Goal: Task Accomplishment & Management: Use online tool/utility

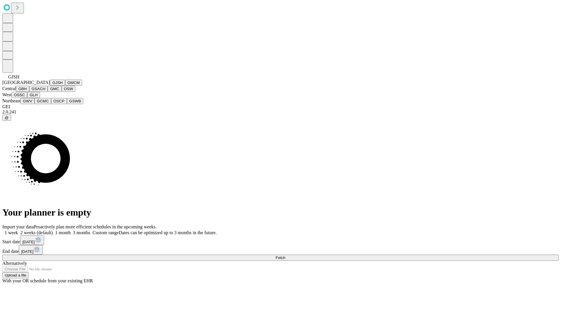
click at [50, 86] on button "GJSH" at bounding box center [57, 83] width 15 height 6
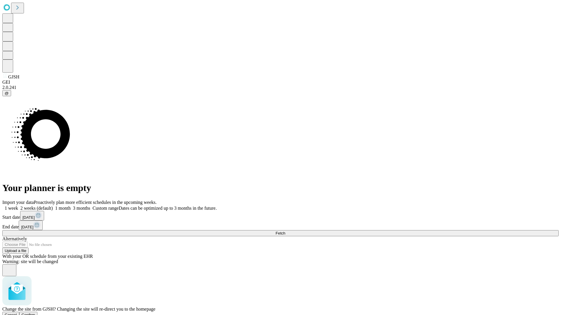
click at [35, 313] on span "Confirm" at bounding box center [29, 315] width 14 height 4
click at [71, 206] on label "1 month" at bounding box center [62, 208] width 18 height 5
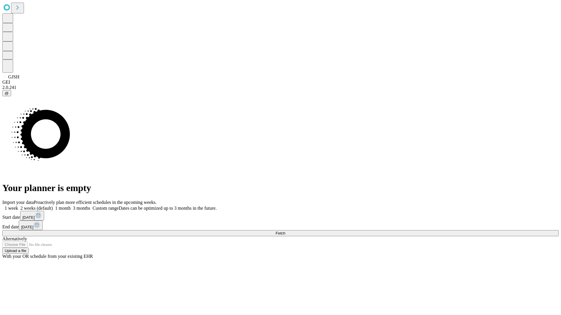
click at [285, 231] on span "Fetch" at bounding box center [280, 233] width 10 height 4
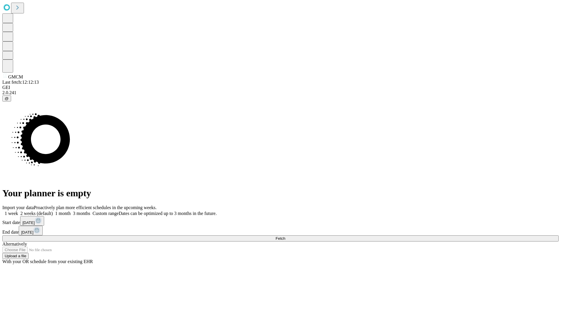
click at [71, 211] on label "1 month" at bounding box center [62, 213] width 18 height 5
click at [285, 237] on span "Fetch" at bounding box center [280, 239] width 10 height 4
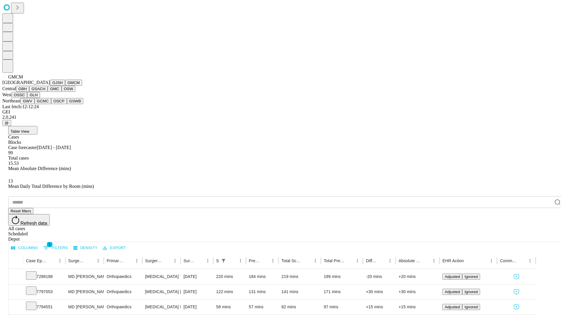
click at [29, 92] on button "GBH" at bounding box center [22, 89] width 13 height 6
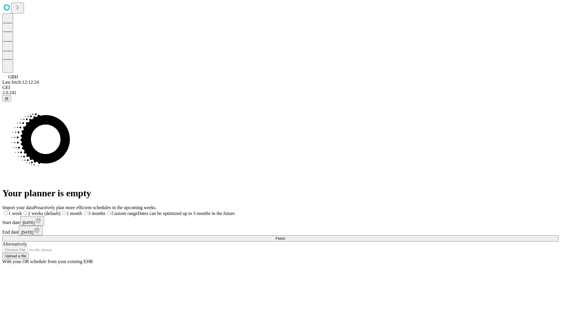
click at [285, 237] on span "Fetch" at bounding box center [280, 239] width 10 height 4
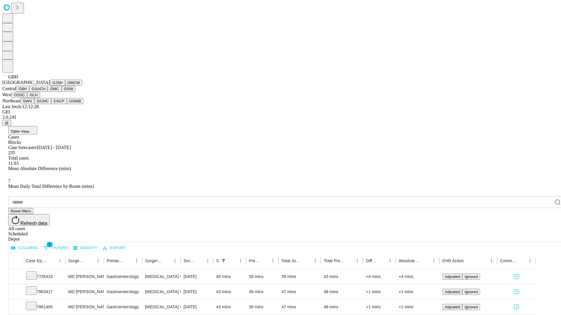
click at [45, 92] on button "GSACH" at bounding box center [38, 89] width 18 height 6
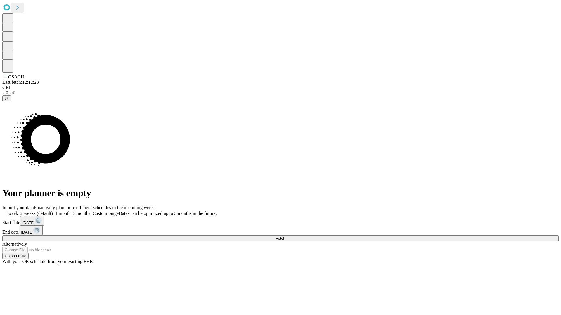
click at [71, 211] on label "1 month" at bounding box center [62, 213] width 18 height 5
click at [285, 237] on span "Fetch" at bounding box center [280, 239] width 10 height 4
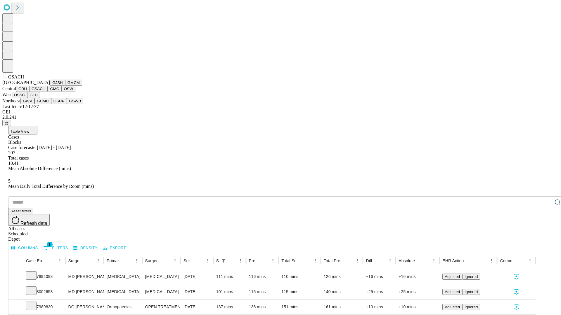
click at [48, 92] on button "GMC" at bounding box center [55, 89] width 14 height 6
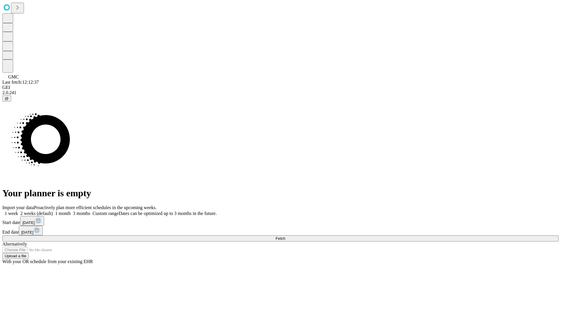
click at [71, 211] on label "1 month" at bounding box center [62, 213] width 18 height 5
click at [285, 237] on span "Fetch" at bounding box center [280, 239] width 10 height 4
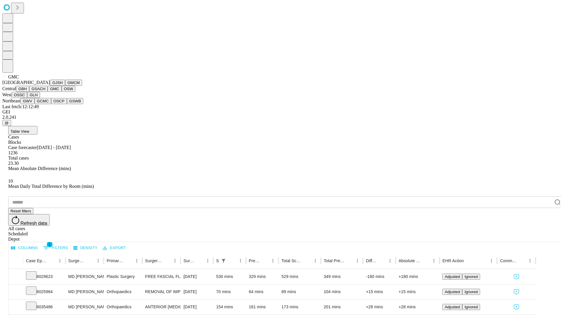
click at [62, 92] on button "OSW" at bounding box center [69, 89] width 14 height 6
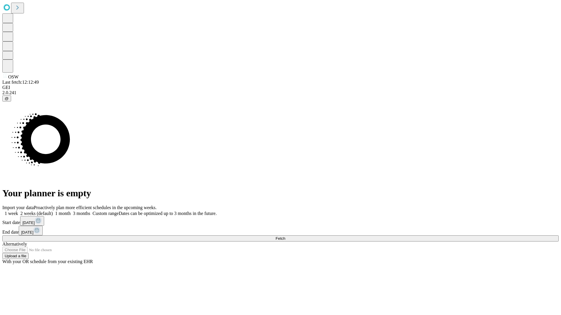
click at [71, 211] on label "1 month" at bounding box center [62, 213] width 18 height 5
click at [285, 237] on span "Fetch" at bounding box center [280, 239] width 10 height 4
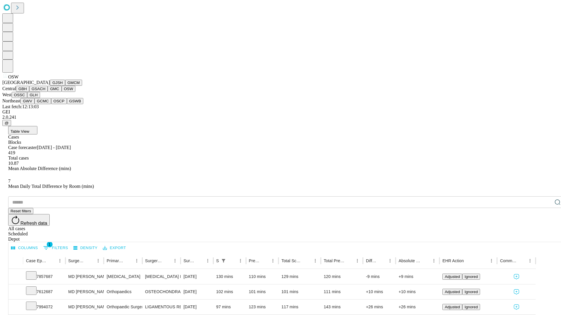
click at [27, 98] on button "OSSC" at bounding box center [20, 95] width 16 height 6
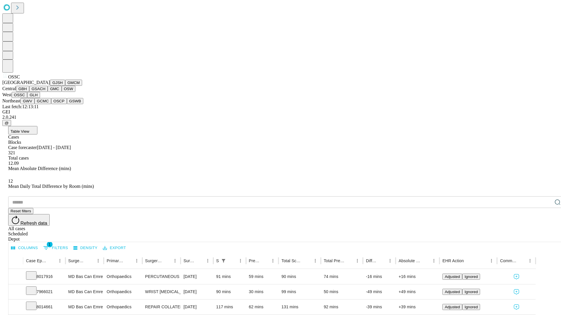
click at [40, 98] on button "GLH" at bounding box center [33, 95] width 13 height 6
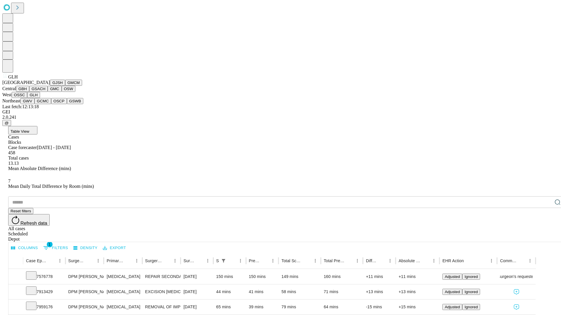
click at [34, 104] on button "GWV" at bounding box center [27, 101] width 14 height 6
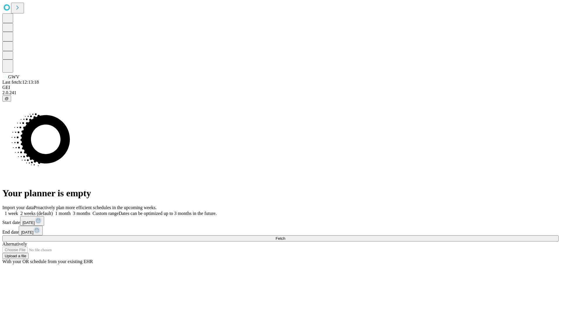
click at [71, 211] on label "1 month" at bounding box center [62, 213] width 18 height 5
click at [285, 237] on span "Fetch" at bounding box center [280, 239] width 10 height 4
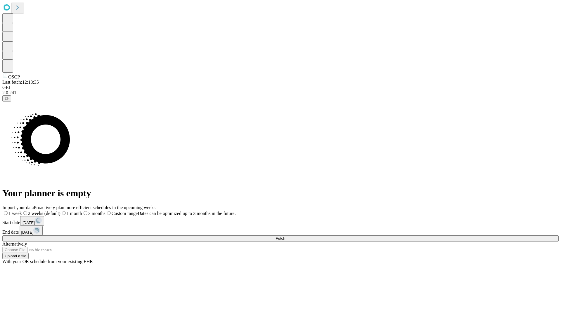
click at [82, 211] on label "1 month" at bounding box center [71, 213] width 22 height 5
click at [285, 237] on span "Fetch" at bounding box center [280, 239] width 10 height 4
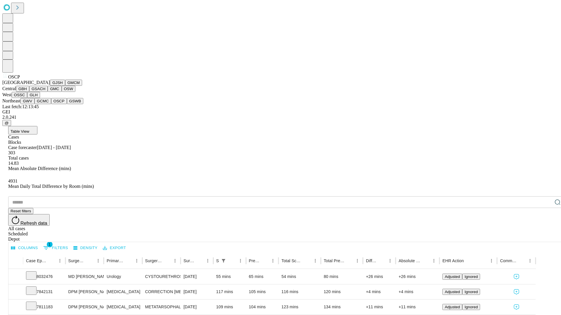
click at [67, 104] on button "GSWB" at bounding box center [75, 101] width 17 height 6
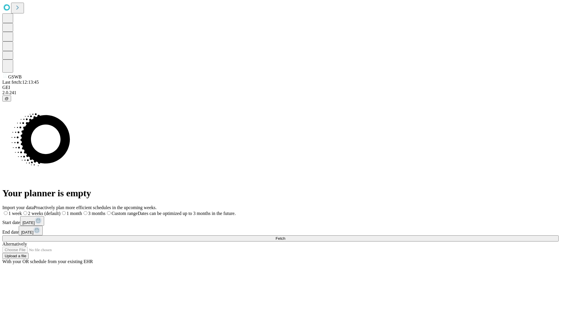
click at [82, 211] on label "1 month" at bounding box center [71, 213] width 22 height 5
click at [285, 237] on span "Fetch" at bounding box center [280, 239] width 10 height 4
